Goal: Check status: Check status

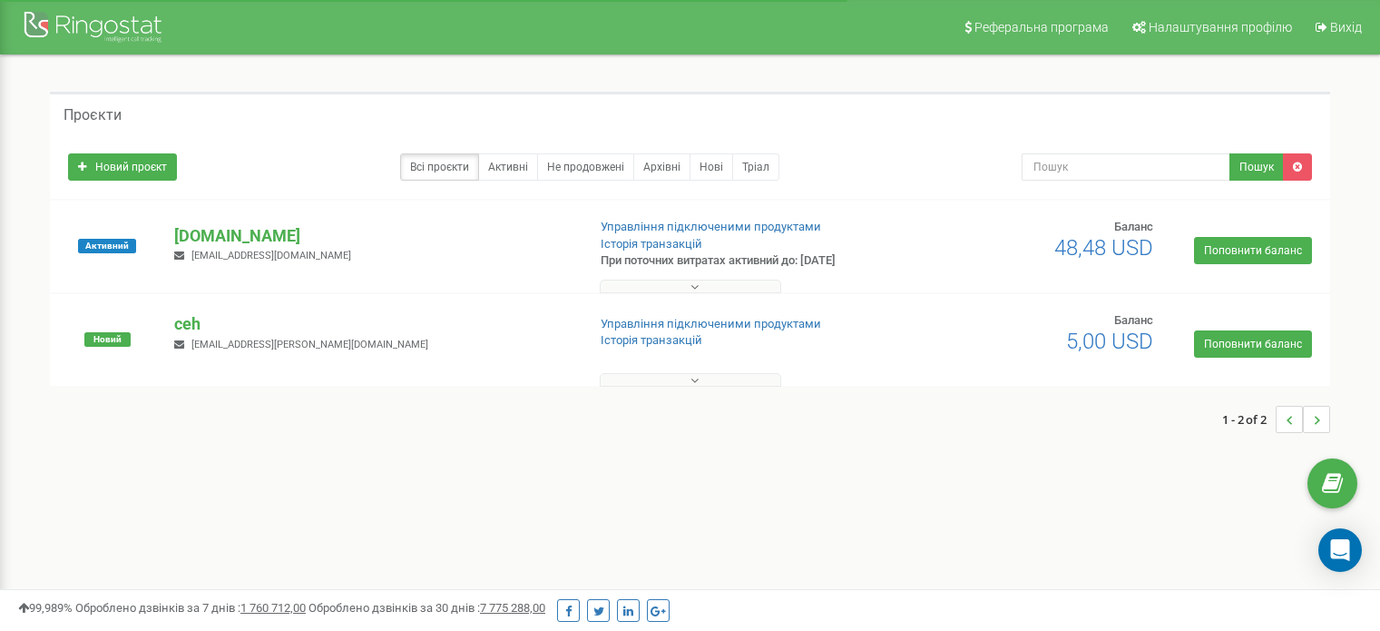
click at [216, 236] on p "[DOMAIN_NAME]" at bounding box center [372, 236] width 396 height 24
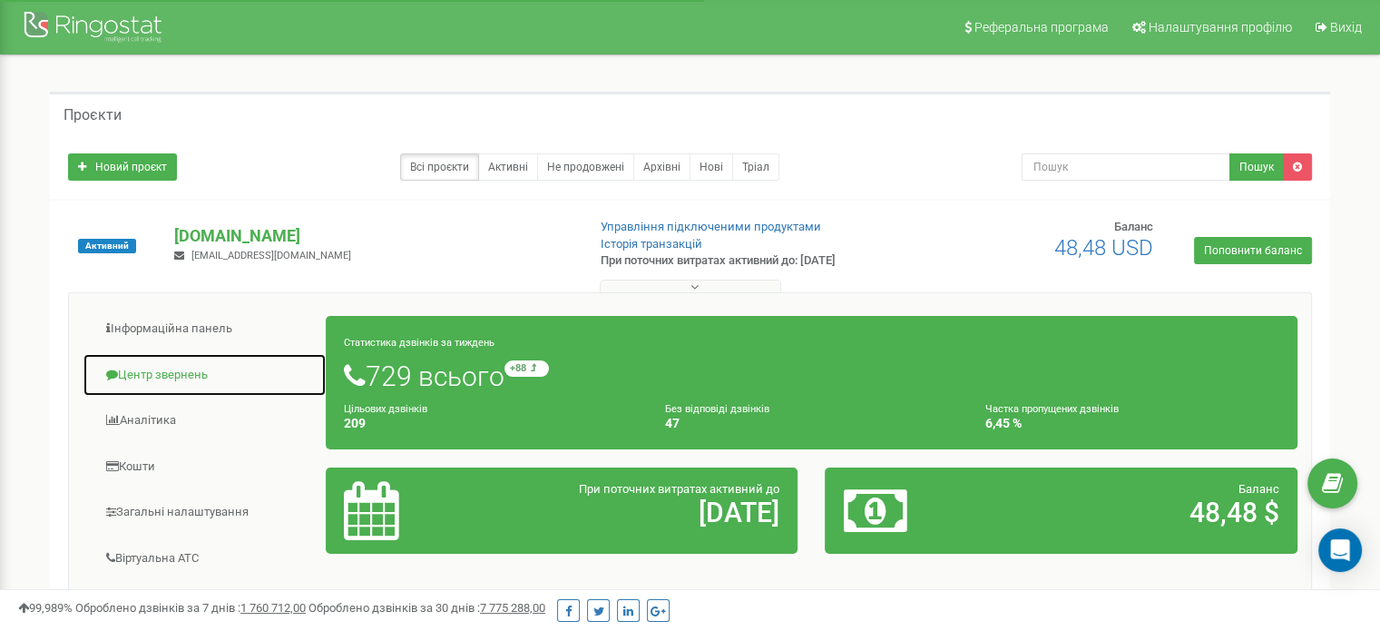
click at [152, 381] on link "Центр звернень" at bounding box center [205, 375] width 244 height 44
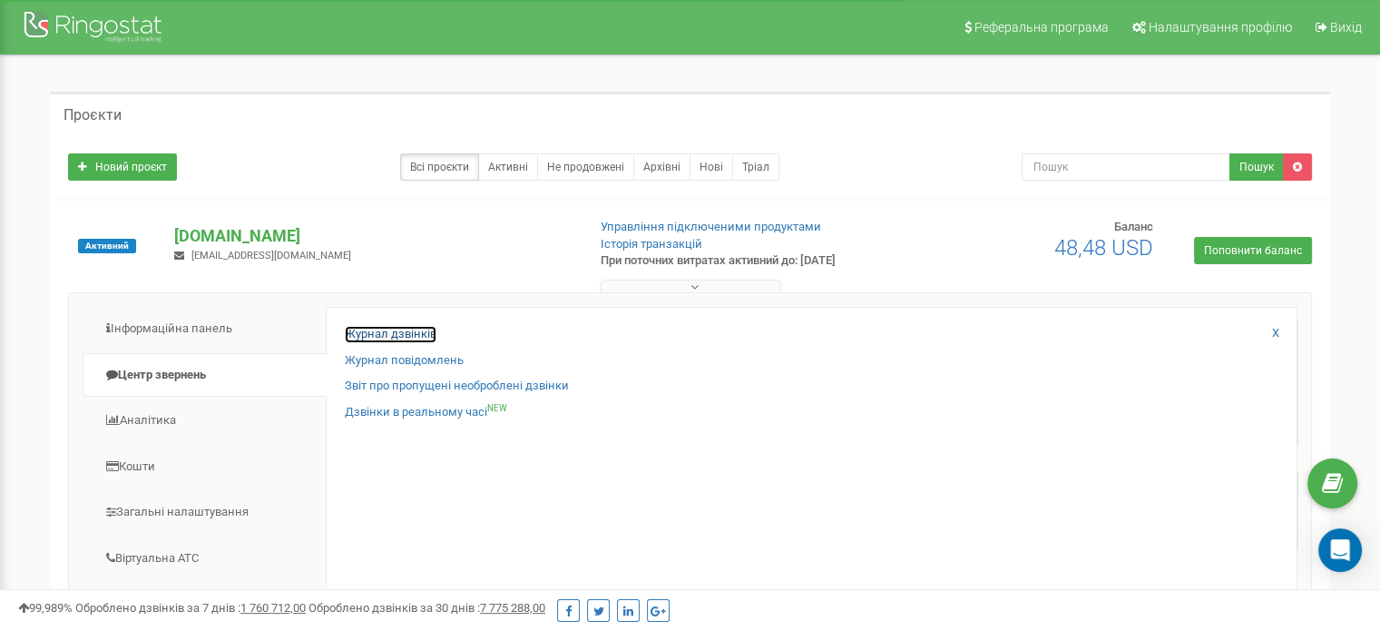
click at [367, 332] on link "Журнал дзвінків" at bounding box center [391, 334] width 92 height 17
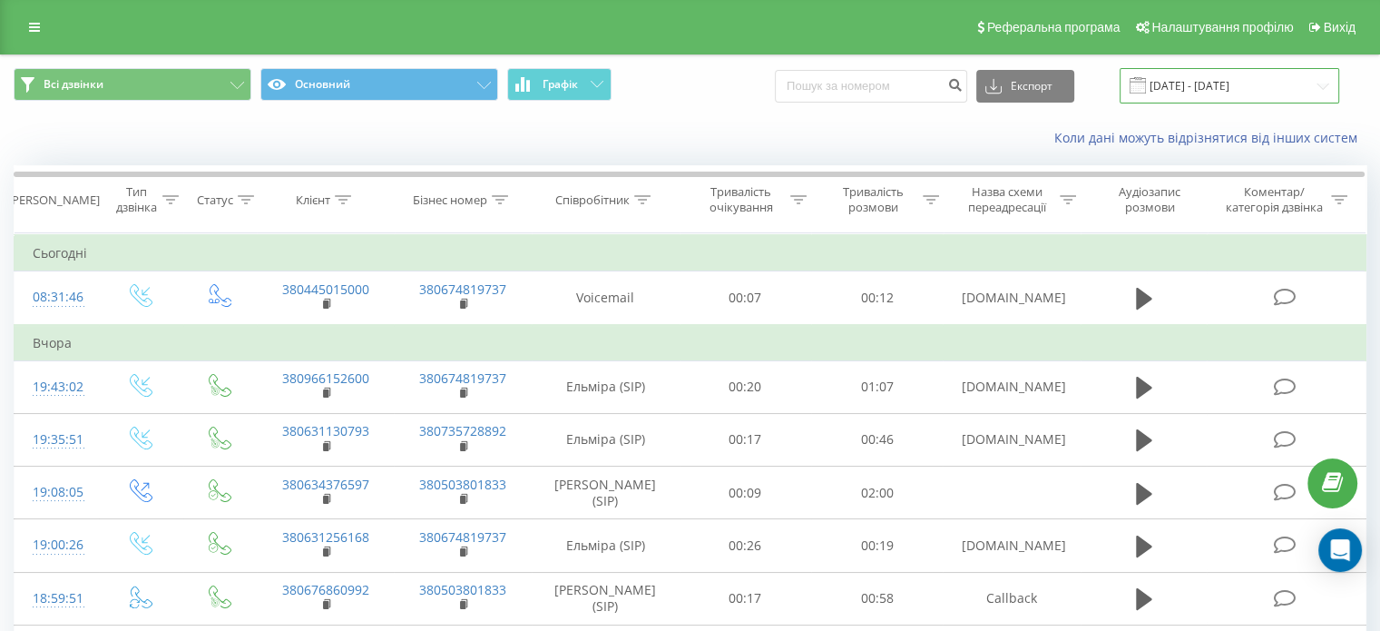
click at [1228, 93] on input "[DATE] - [DATE]" at bounding box center [1230, 85] width 220 height 35
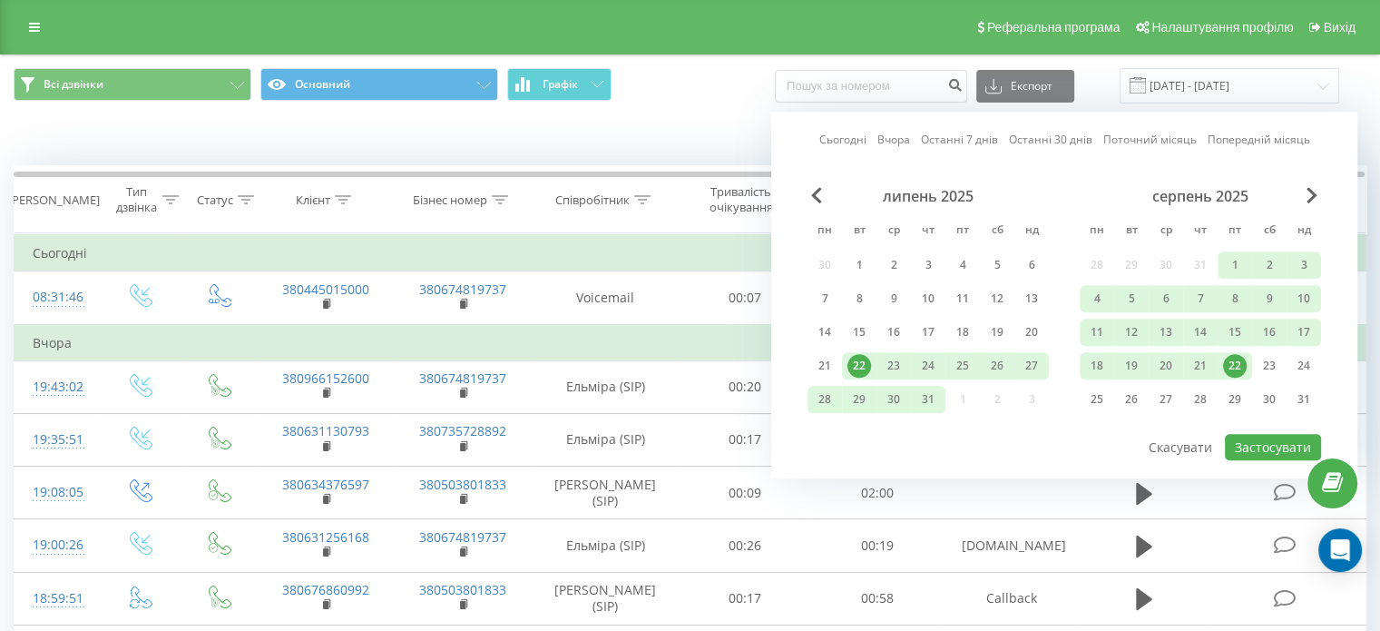
click at [844, 131] on div "Сьогодні Вчора Останні 7 днів Останні 30 днів Поточний місяць Попередній місяць" at bounding box center [1064, 140] width 491 height 18
click at [846, 142] on link "Сьогодні" at bounding box center [842, 140] width 47 height 17
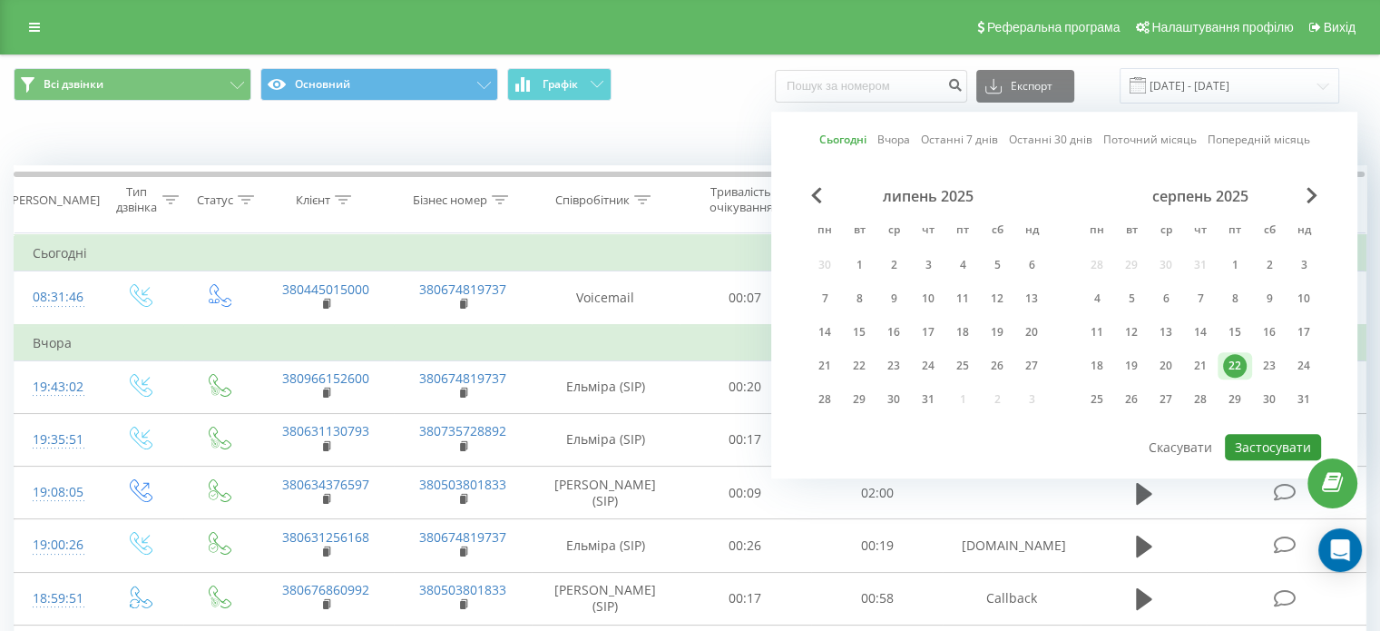
click at [1296, 442] on button "Застосувати" at bounding box center [1273, 447] width 96 height 26
type input "[DATE] - [DATE]"
